Goal: Information Seeking & Learning: Find specific fact

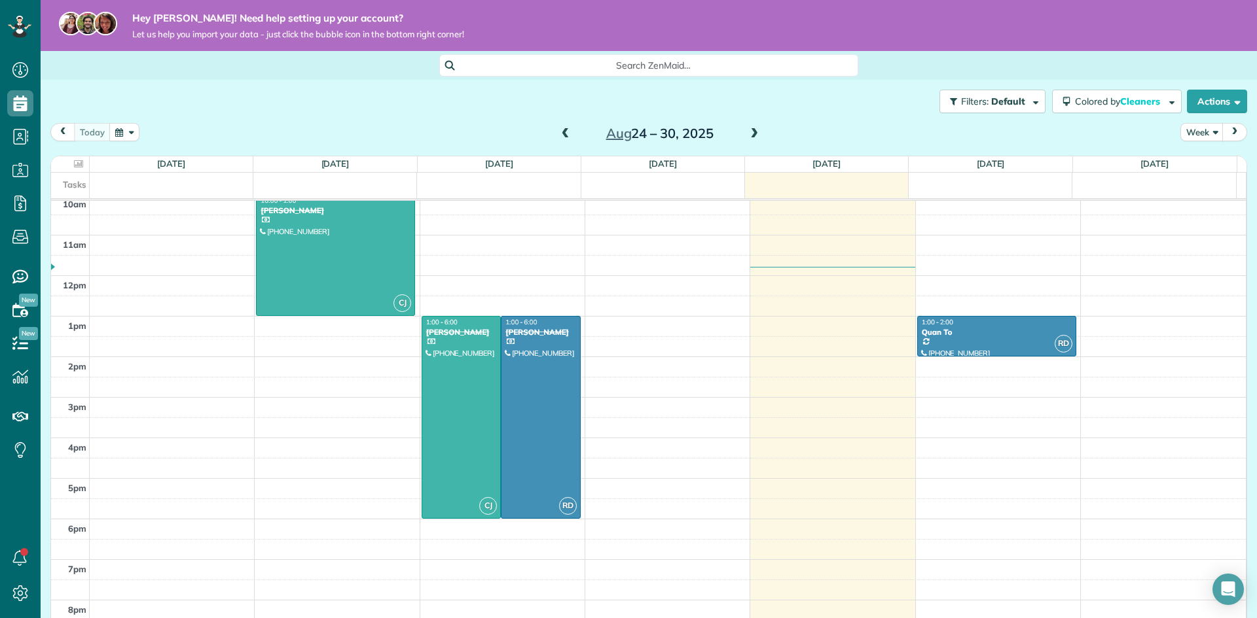
scroll to position [435, 0]
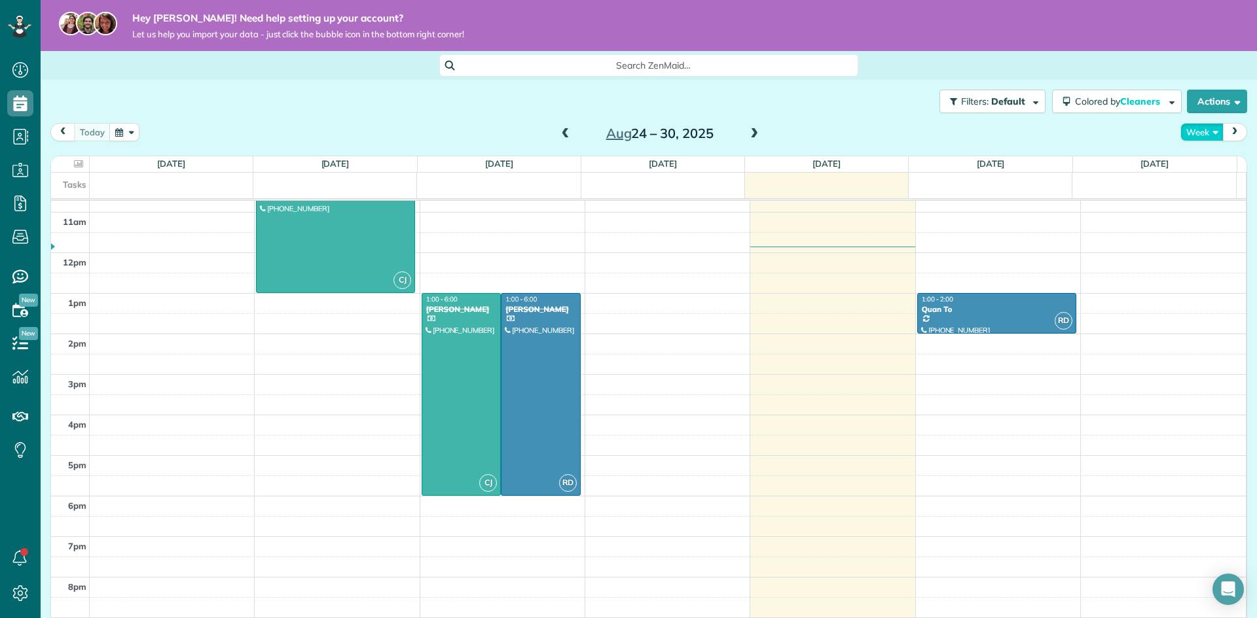
click at [1201, 133] on button "Week" at bounding box center [1201, 132] width 43 height 18
click at [1186, 215] on link "Month" at bounding box center [1232, 215] width 103 height 26
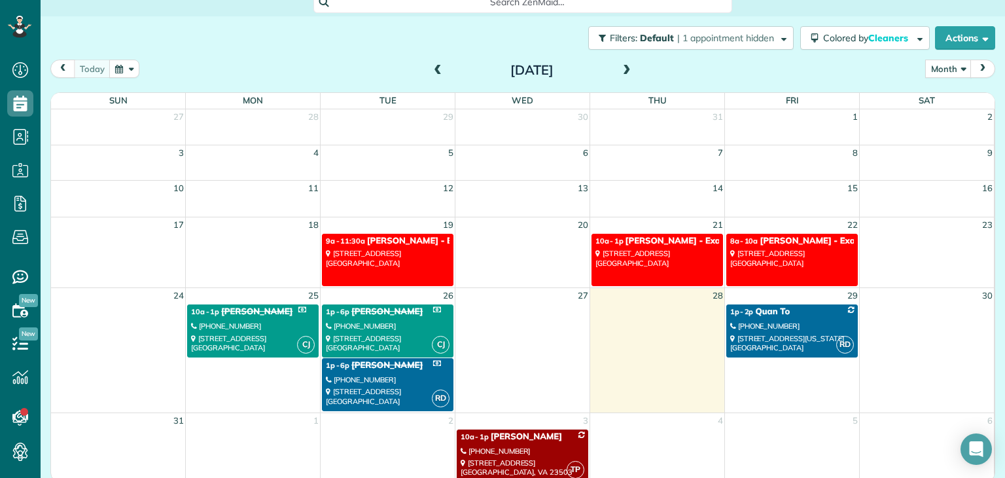
scroll to position [68, 0]
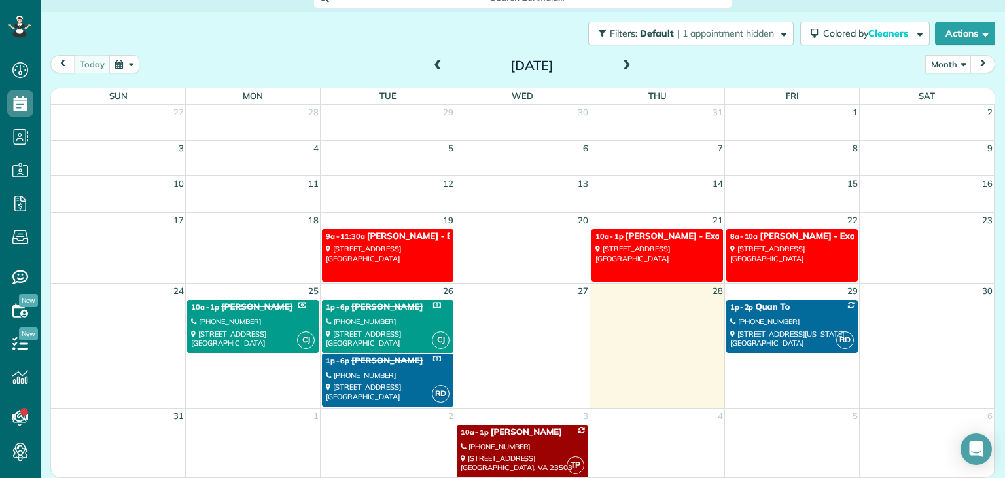
click at [626, 66] on span at bounding box center [627, 66] width 14 height 12
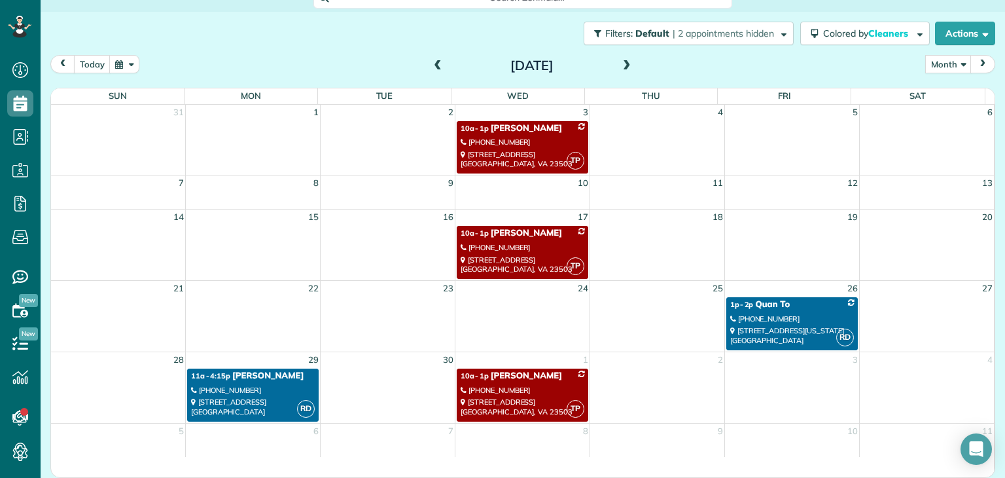
click at [437, 66] on span at bounding box center [438, 66] width 14 height 12
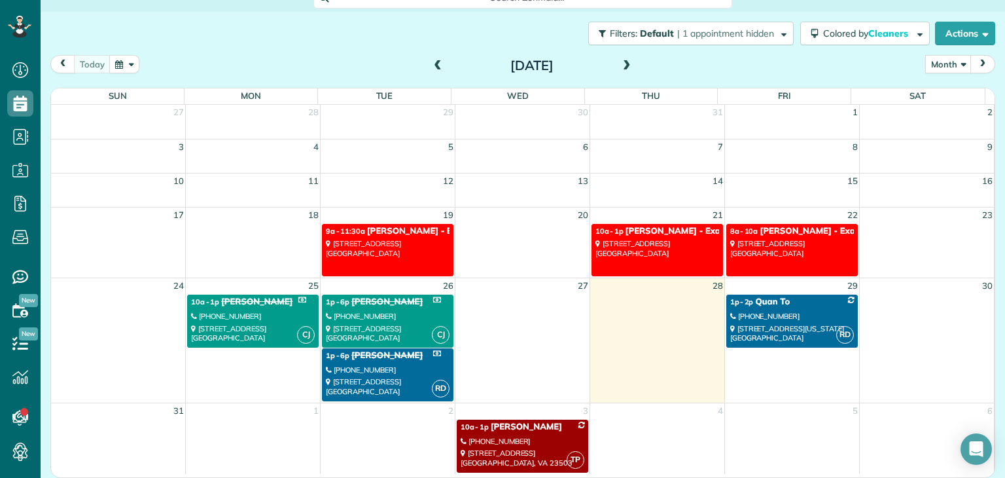
click at [340, 308] on link "CJ 1p - 6p [PERSON_NAME] [PHONE_NUMBER] [STREET_ADDRESS]" at bounding box center [388, 321] width 132 height 53
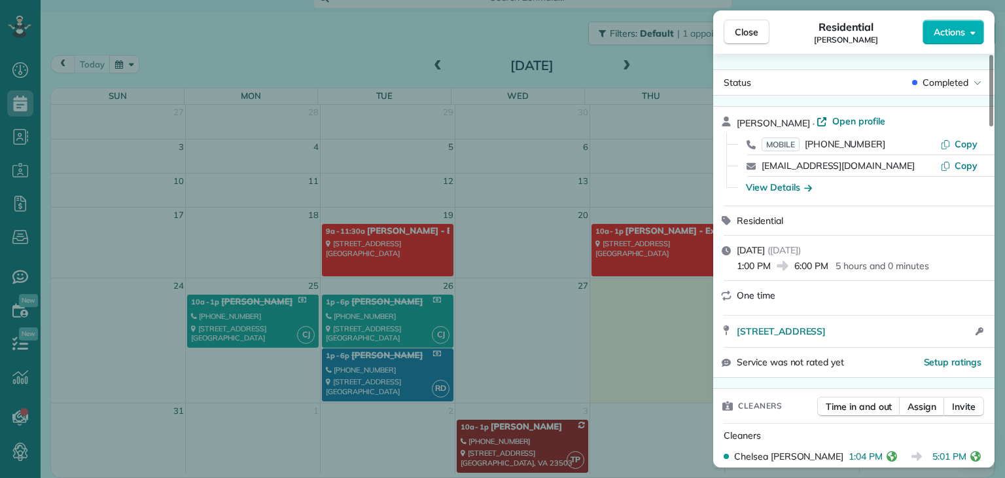
scroll to position [199, 0]
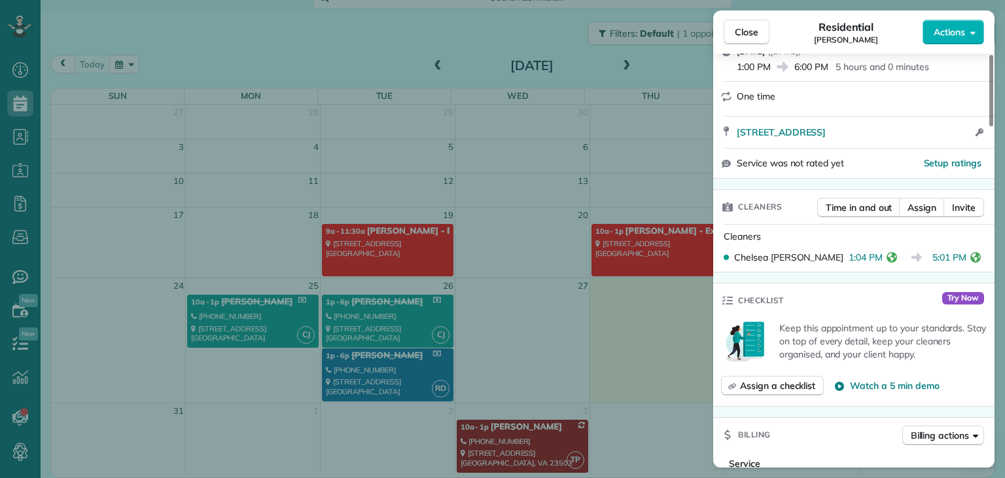
click at [231, 322] on div "Close Residential [PERSON_NAME] Actions Status Completed [PERSON_NAME] · Open p…" at bounding box center [502, 239] width 1005 height 478
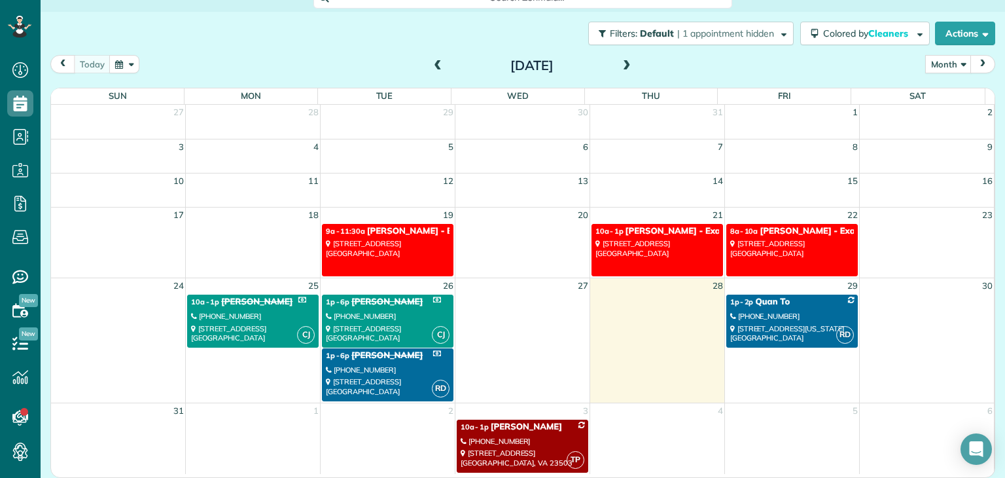
click at [247, 313] on div "[PHONE_NUMBER]" at bounding box center [253, 316] width 124 height 9
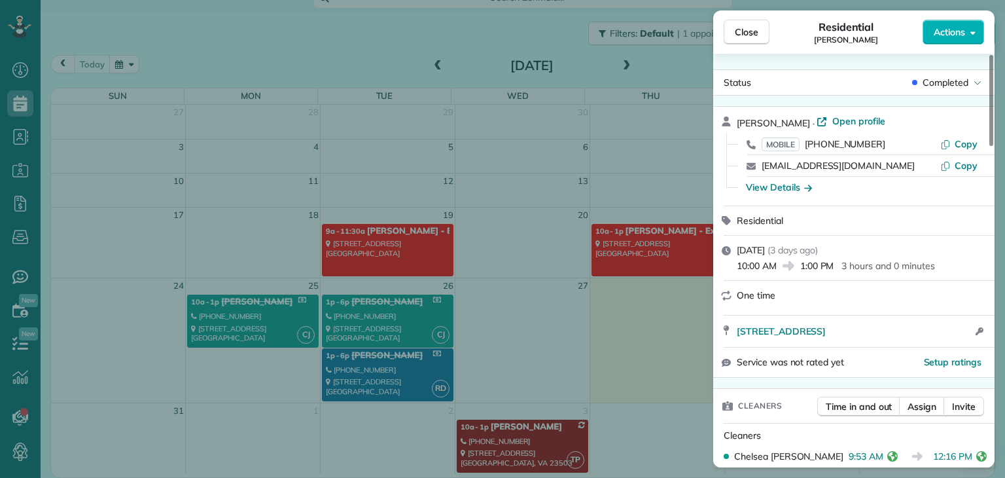
scroll to position [133, 0]
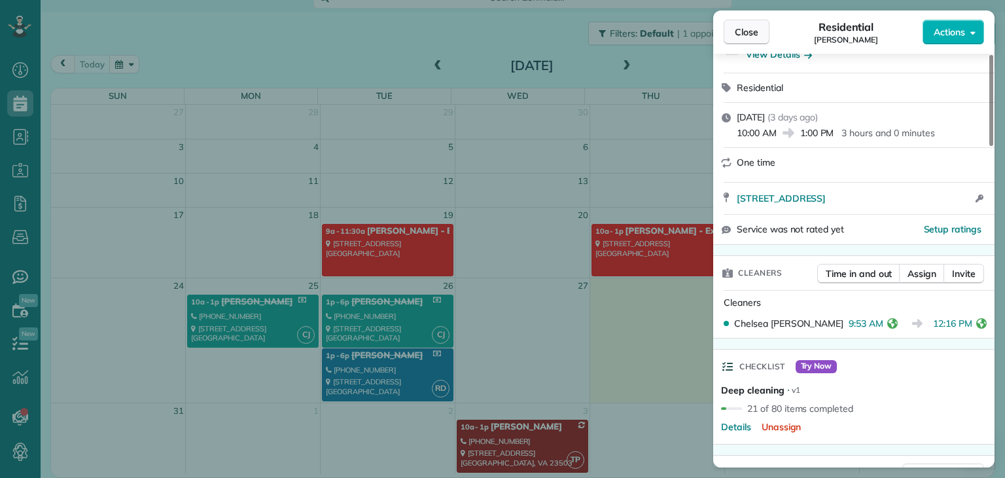
click at [736, 34] on span "Close" at bounding box center [747, 32] width 24 height 13
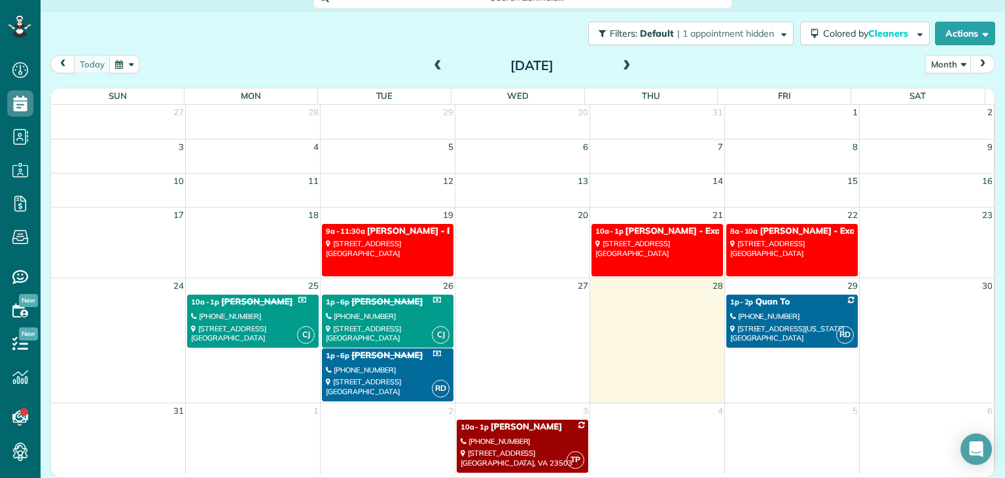
click at [376, 329] on div "[STREET_ADDRESS]" at bounding box center [388, 333] width 124 height 19
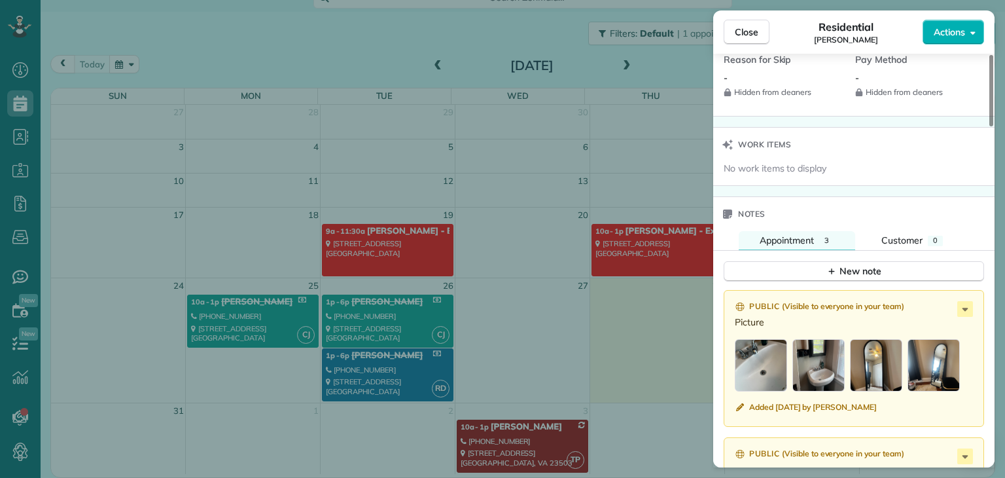
scroll to position [1244, 0]
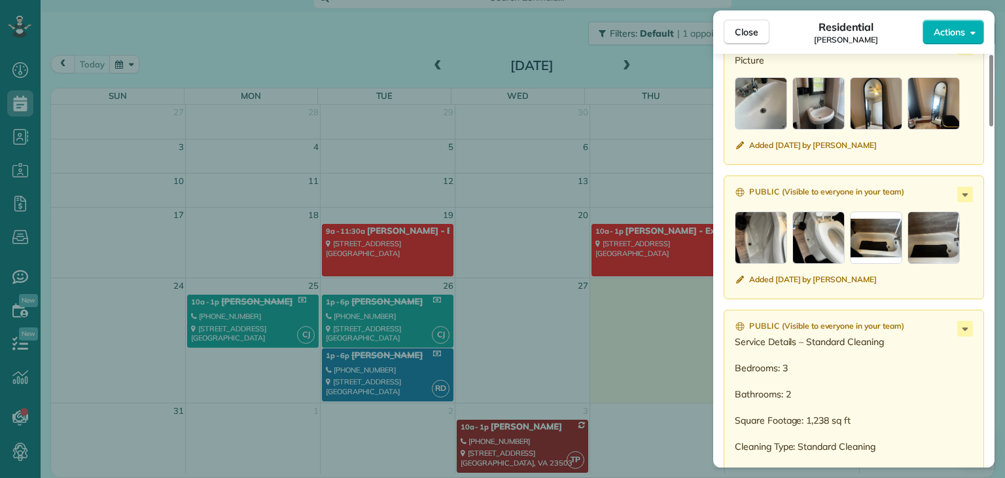
click at [767, 258] on div "button" at bounding box center [761, 237] width 52 height 52
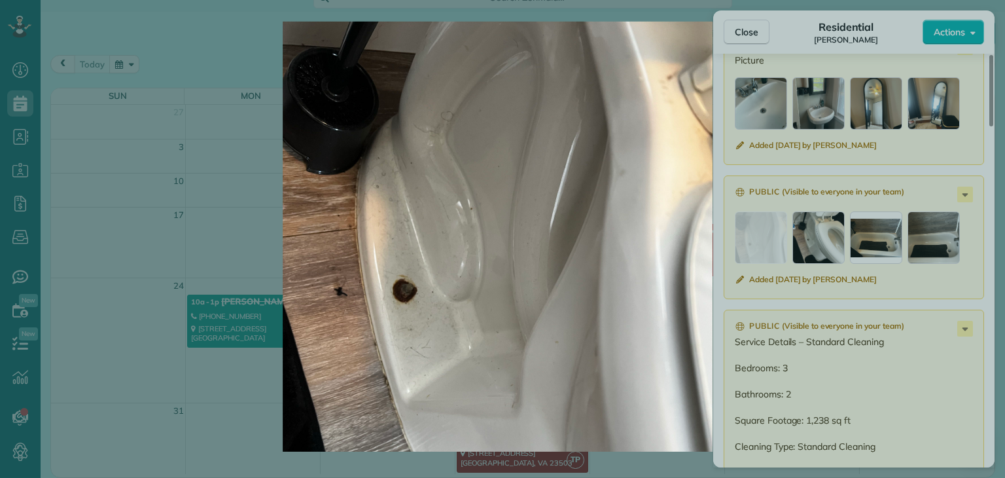
click at [829, 253] on img at bounding box center [497, 237] width 904 height 430
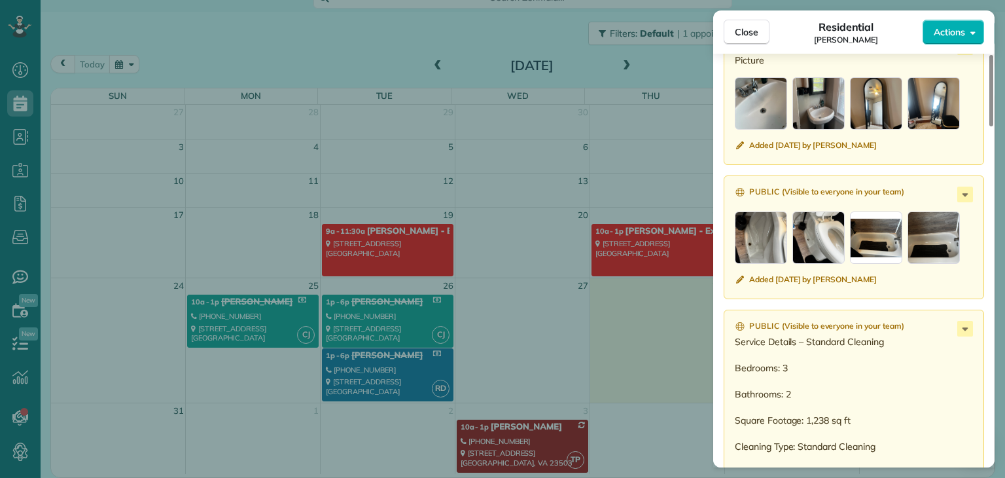
click at [829, 253] on div "button" at bounding box center [819, 237] width 52 height 52
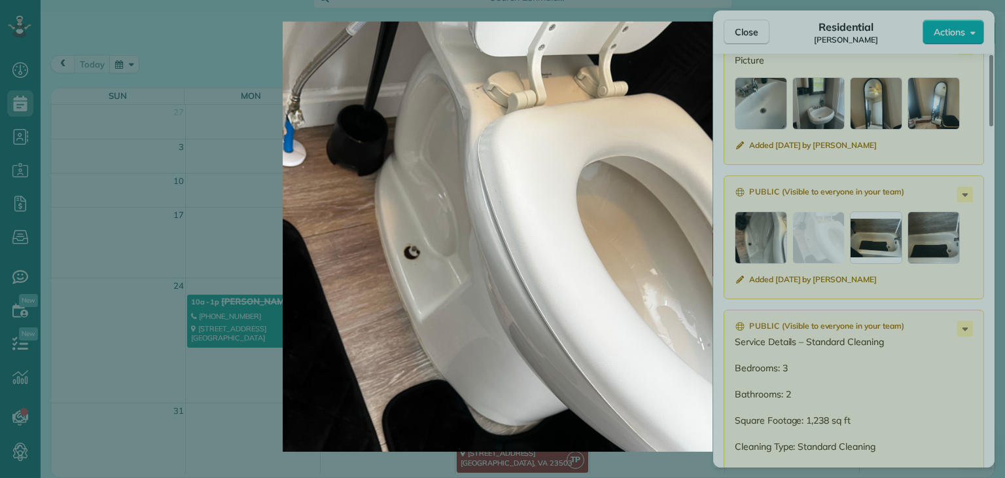
click at [877, 248] on img at bounding box center [497, 237] width 904 height 430
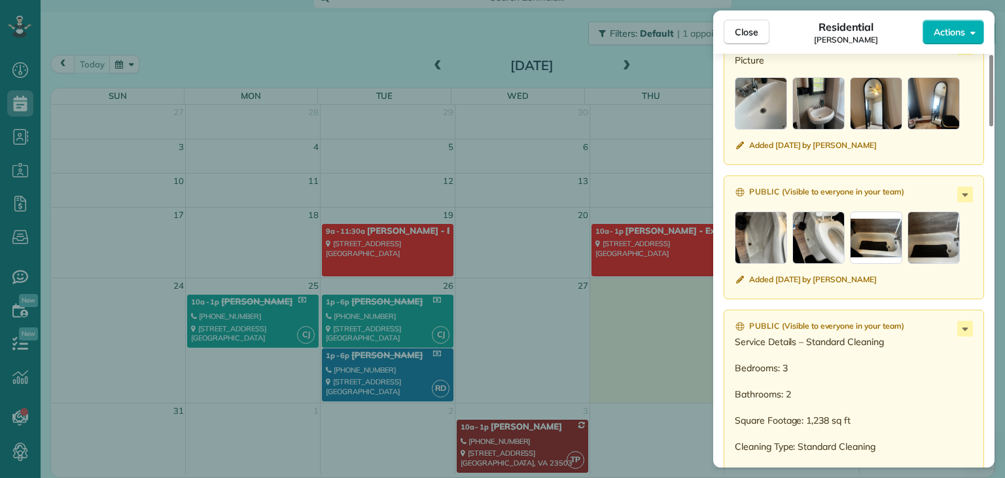
click at [887, 237] on div "button" at bounding box center [876, 237] width 52 height 52
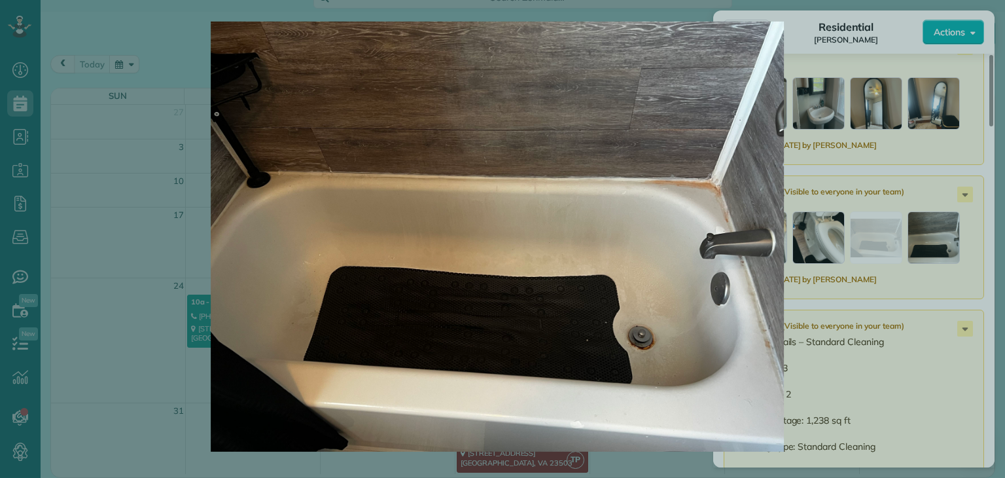
click at [945, 244] on img at bounding box center [497, 237] width 904 height 430
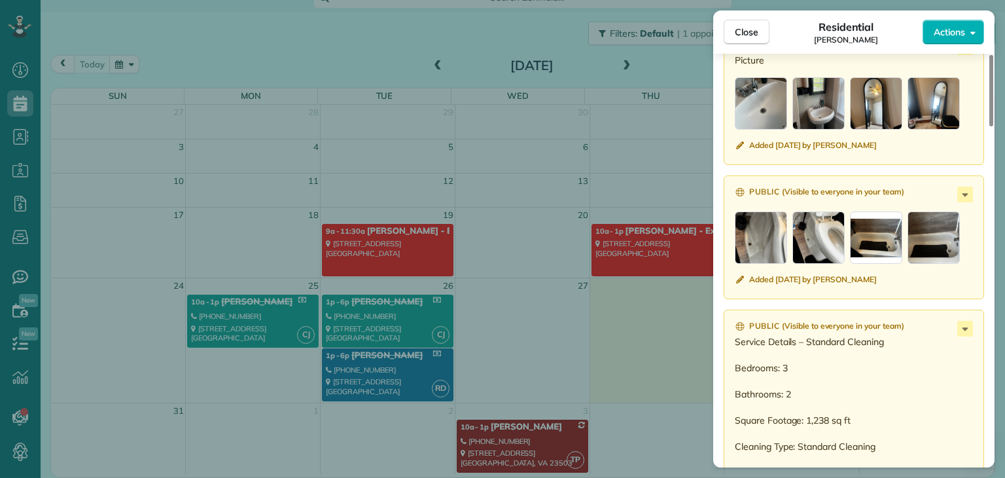
click at [945, 244] on div "button" at bounding box center [934, 237] width 52 height 52
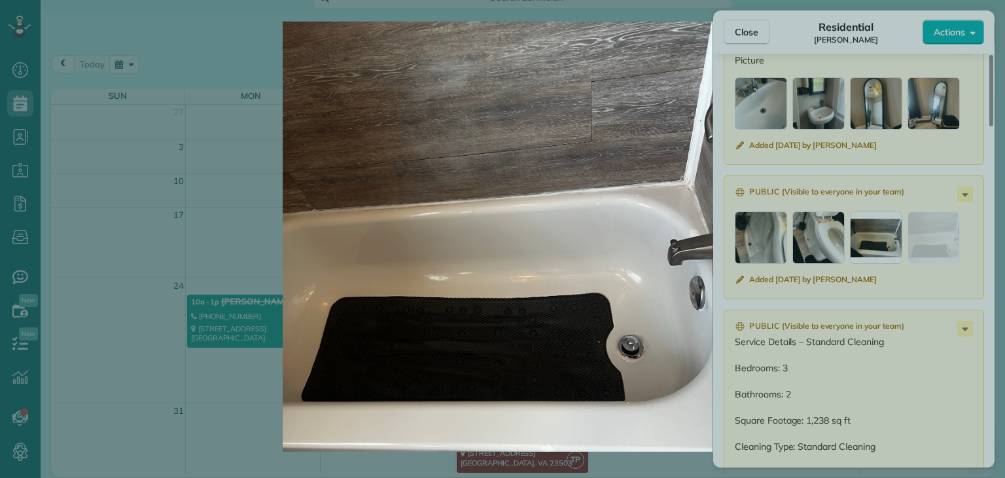
click at [643, 149] on img at bounding box center [497, 237] width 904 height 430
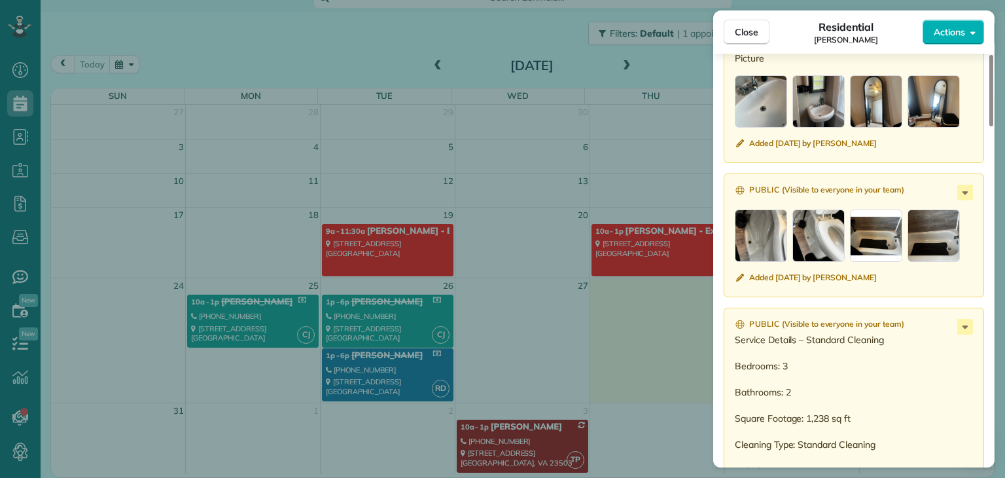
scroll to position [1242, 0]
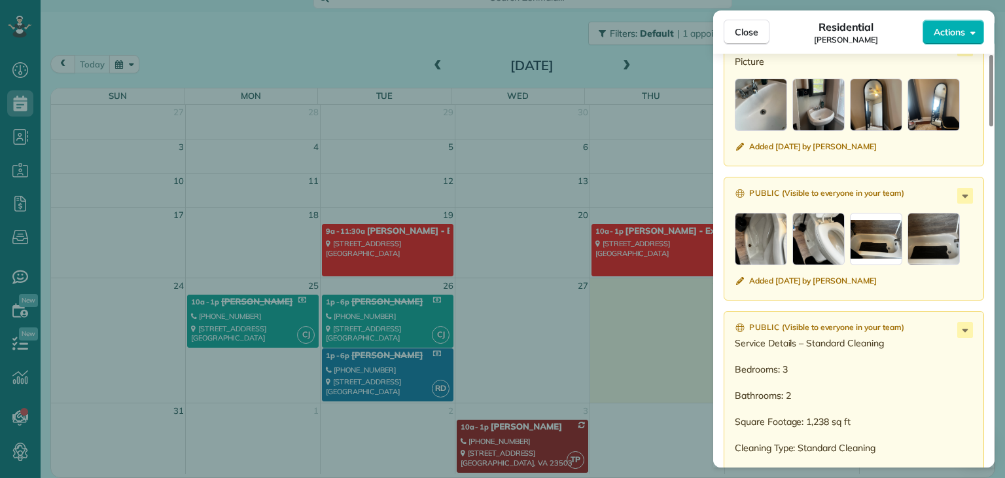
click at [766, 251] on div "button" at bounding box center [761, 239] width 52 height 52
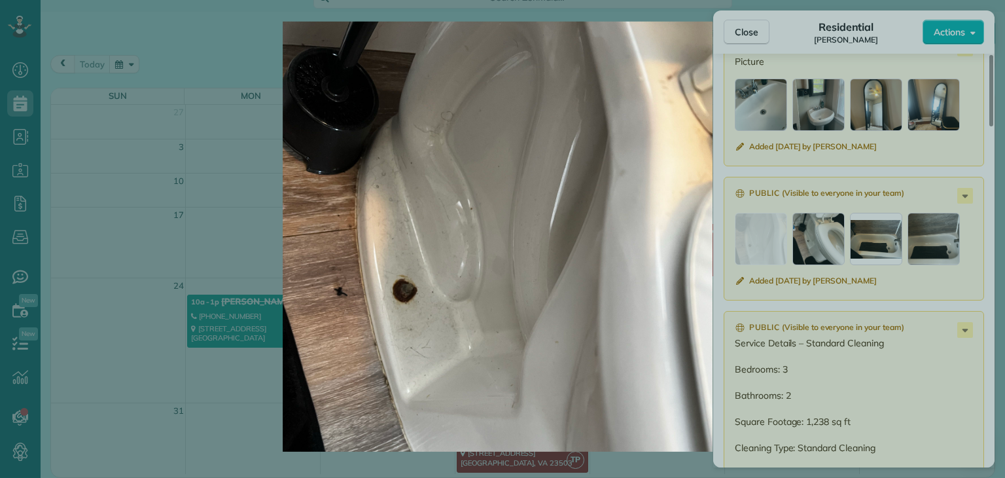
click at [775, 104] on img at bounding box center [497, 237] width 904 height 430
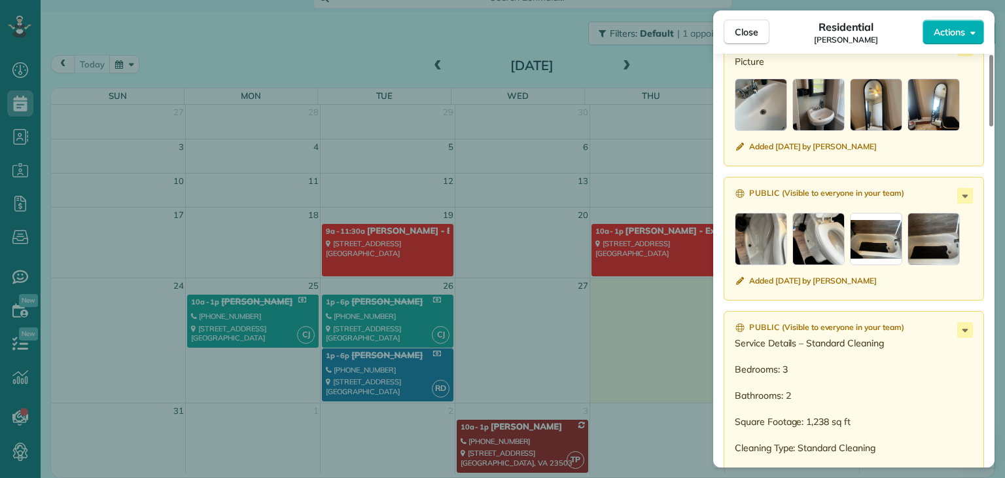
click at [762, 112] on div "button" at bounding box center [761, 105] width 52 height 52
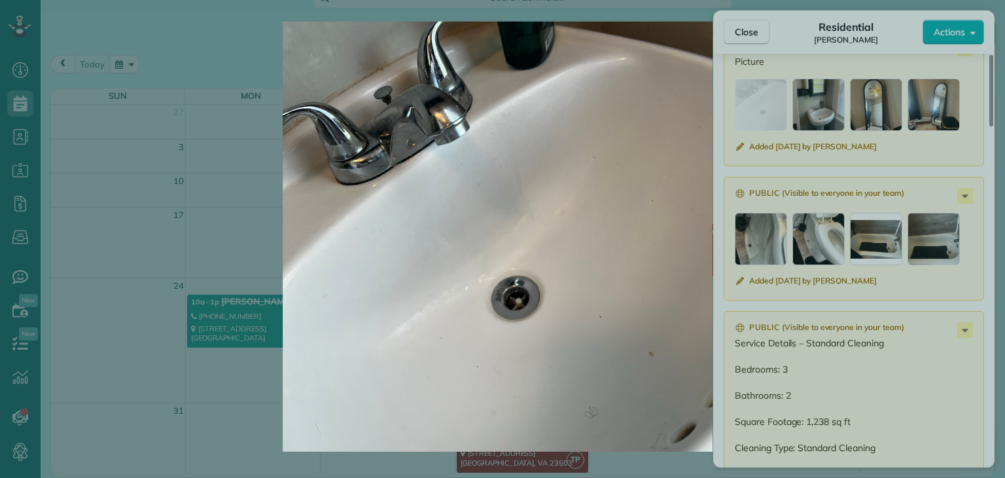
click at [806, 123] on img at bounding box center [497, 237] width 904 height 430
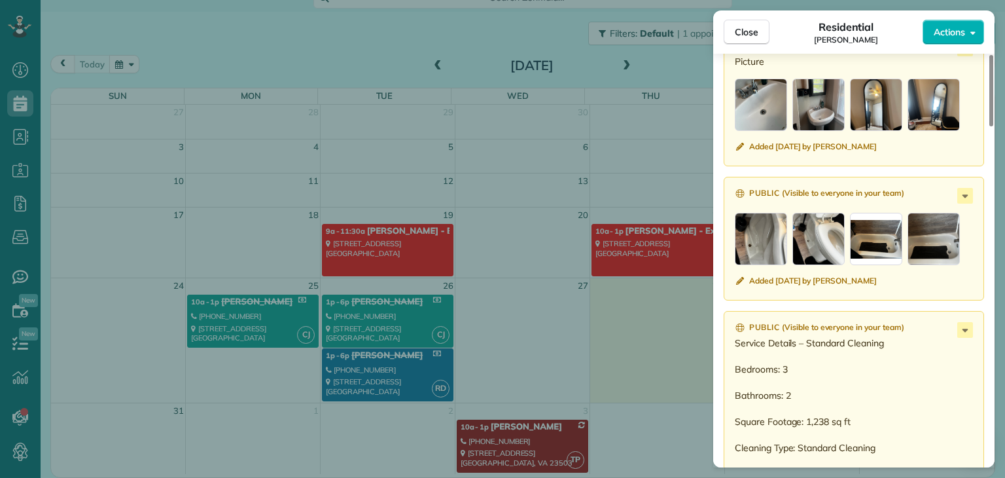
click at [812, 124] on div "button" at bounding box center [819, 105] width 52 height 52
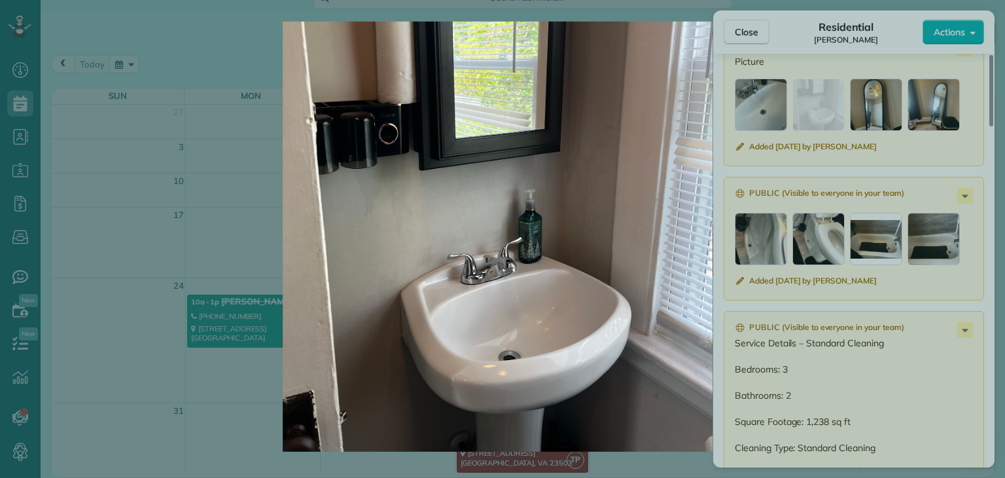
click at [870, 127] on img at bounding box center [497, 237] width 904 height 430
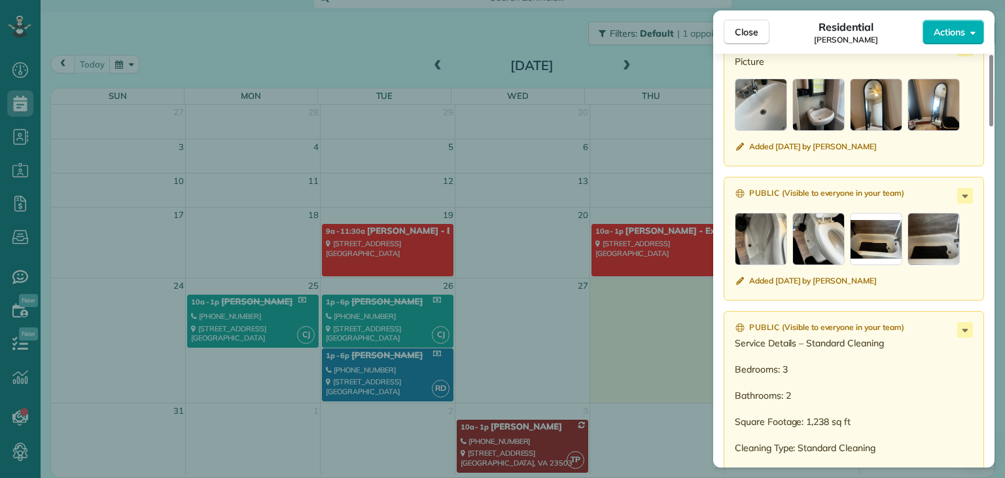
click at [870, 122] on div "button" at bounding box center [876, 105] width 52 height 52
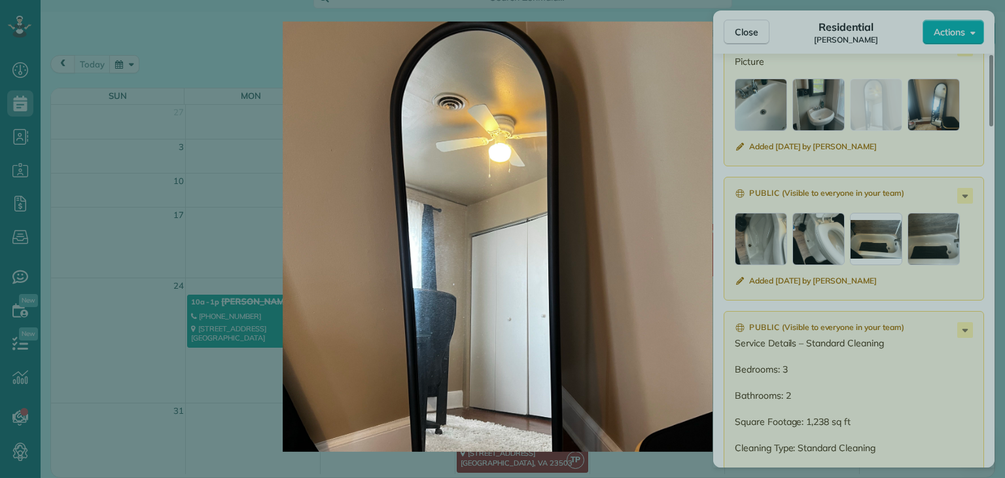
click at [903, 126] on img at bounding box center [497, 237] width 904 height 430
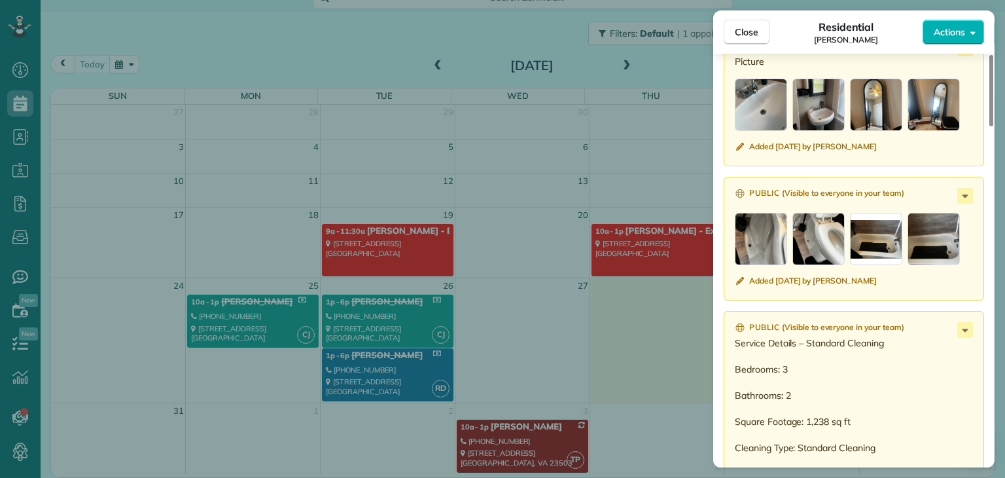
click at [925, 120] on div "button" at bounding box center [934, 105] width 52 height 52
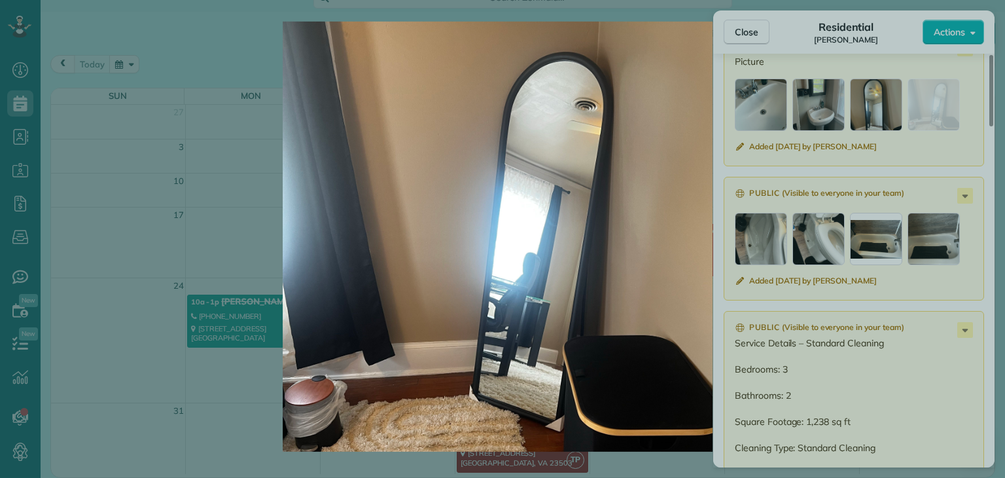
click at [673, 134] on img at bounding box center [497, 237] width 904 height 430
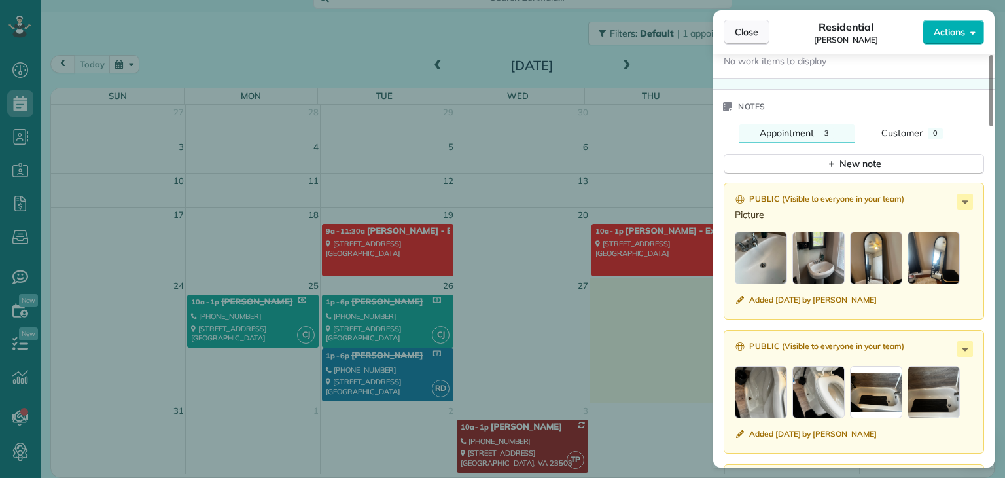
scroll to position [1046, 0]
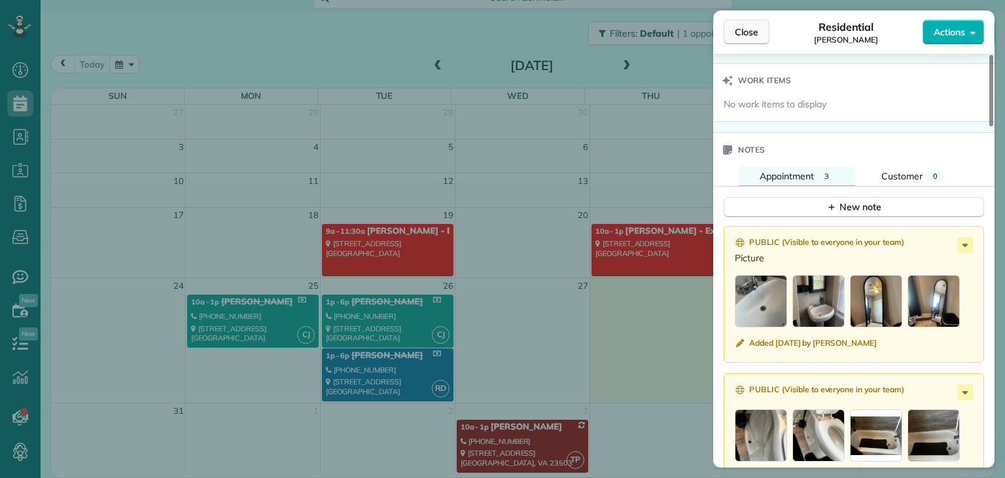
click at [735, 39] on button "Close" at bounding box center [747, 32] width 46 height 25
